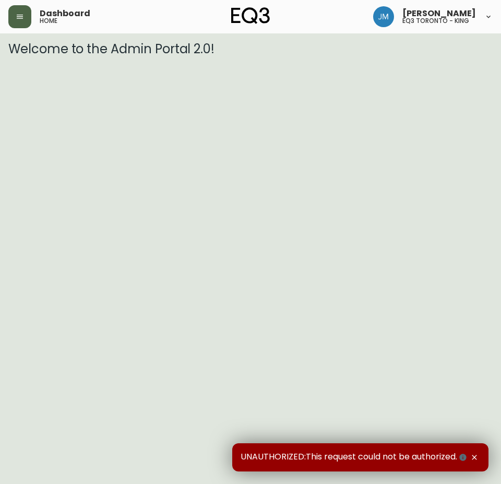
click at [13, 17] on button "button" at bounding box center [19, 16] width 23 height 23
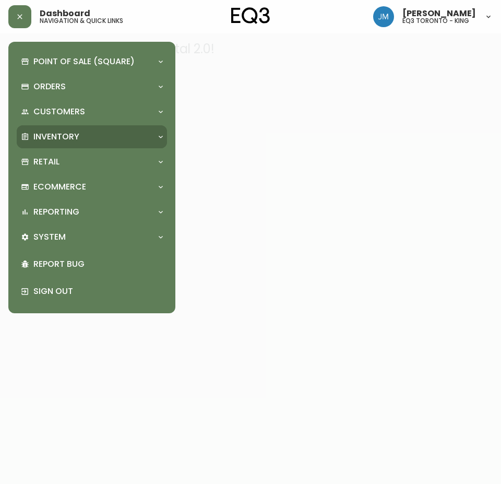
click at [56, 135] on p "Inventory" at bounding box center [56, 136] width 46 height 11
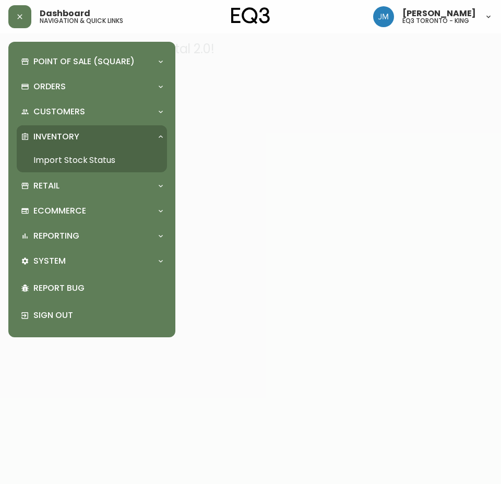
click at [77, 160] on link "Import Stock Status" at bounding box center [92, 160] width 150 height 24
